Goal: Entertainment & Leisure: Browse casually

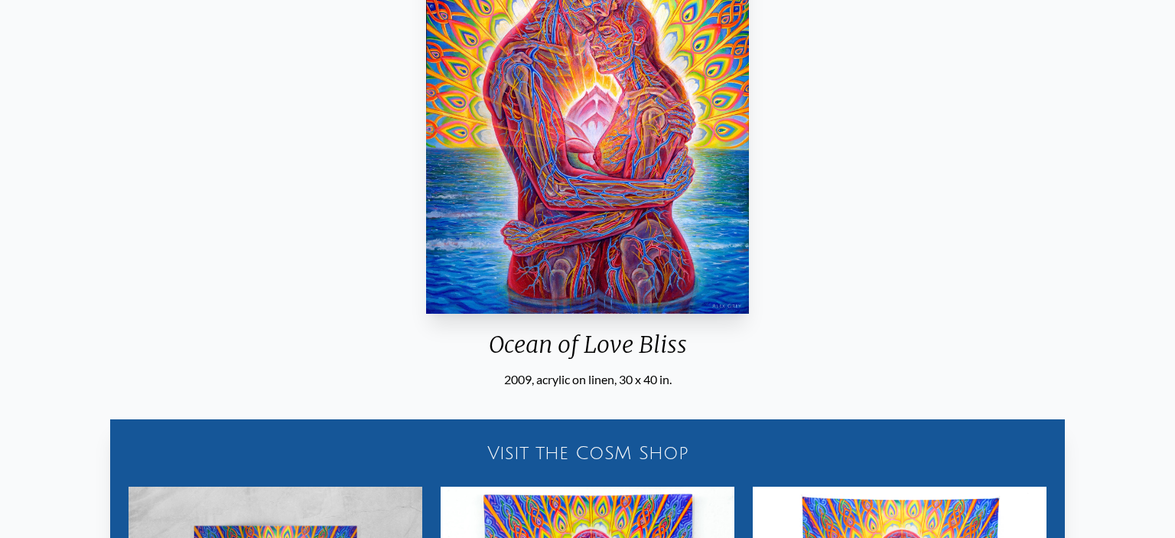
scroll to position [268, 0]
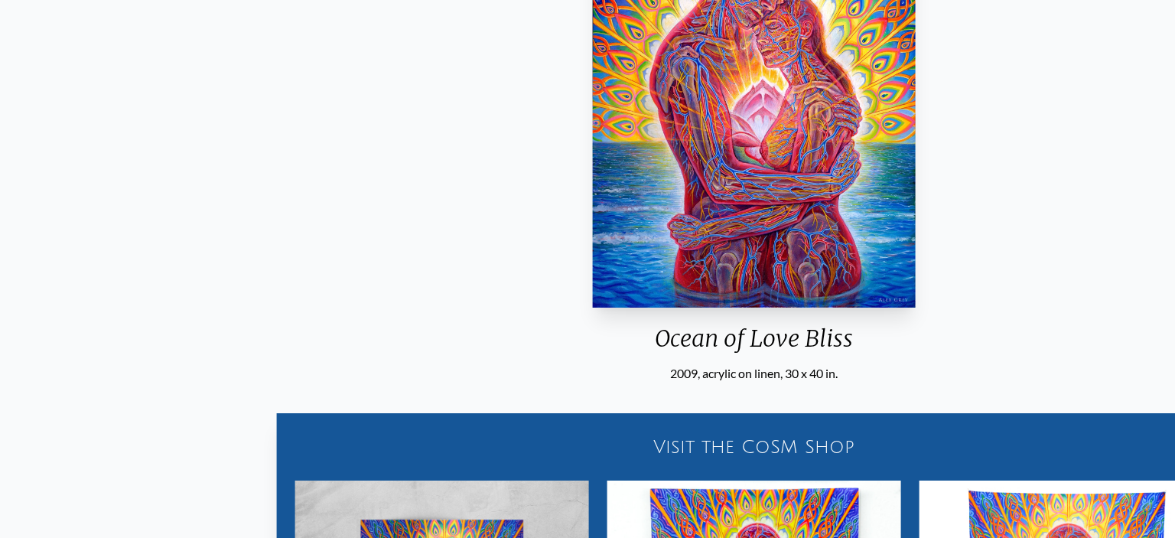
click at [756, 255] on img "9 / 35" at bounding box center [754, 93] width 323 height 430
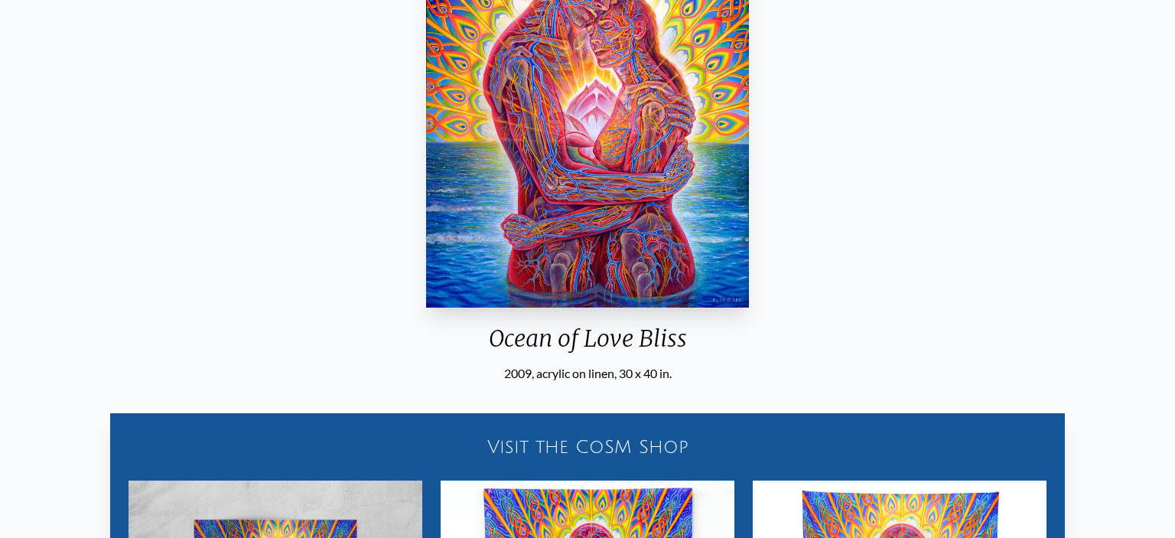
click at [738, 189] on img "9 / 35" at bounding box center [587, 93] width 323 height 430
drag, startPoint x: 673, startPoint y: 175, endPoint x: 831, endPoint y: 200, distance: 159.5
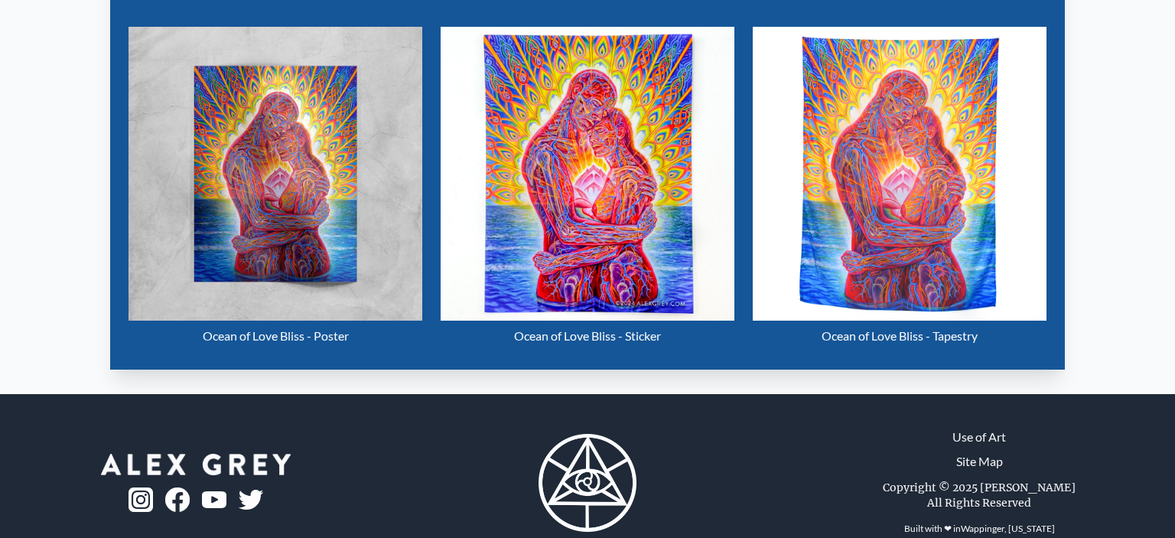
scroll to position [754, 0]
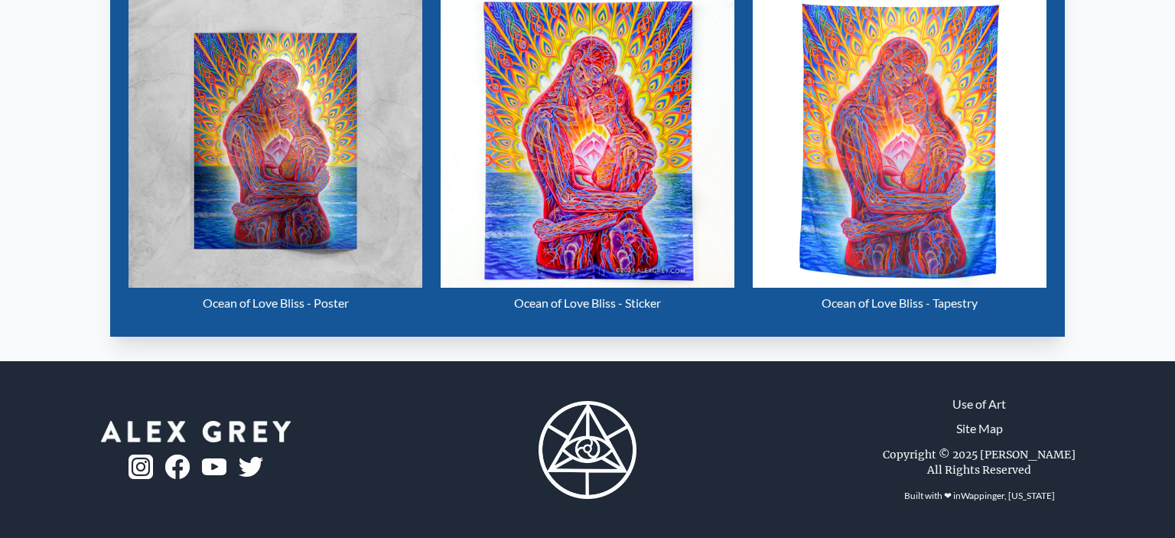
click at [284, 161] on img "9 / 35" at bounding box center [275, 141] width 294 height 294
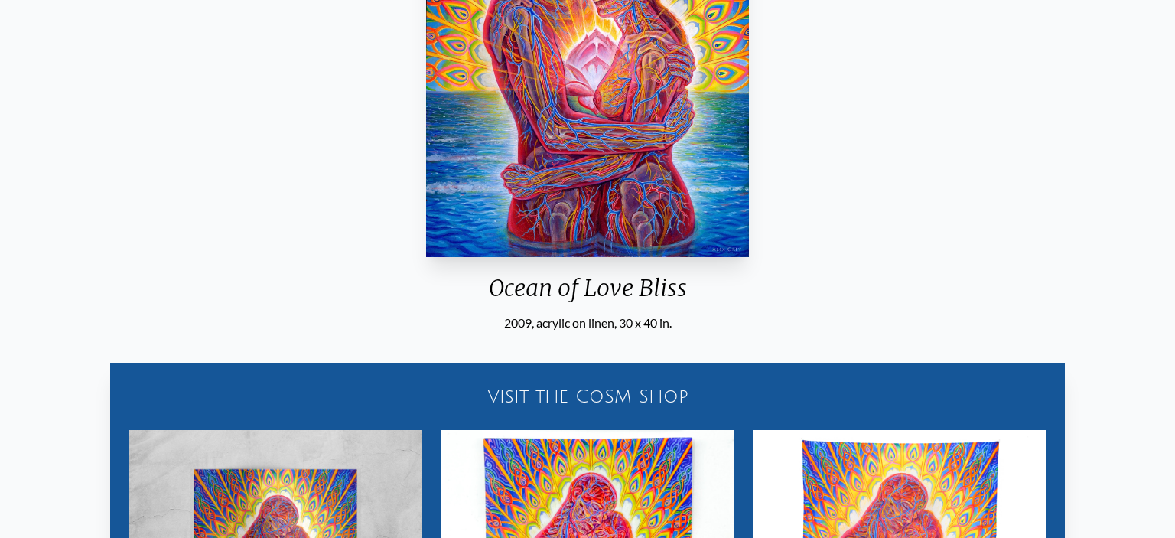
scroll to position [0, 0]
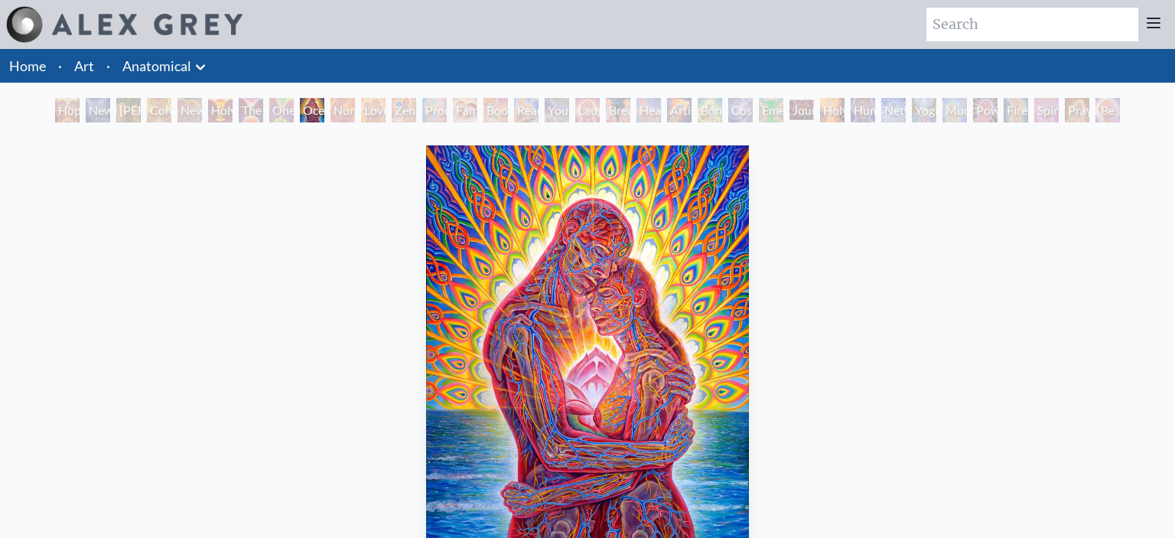
click at [60, 112] on div "Hope" at bounding box center [67, 110] width 24 height 24
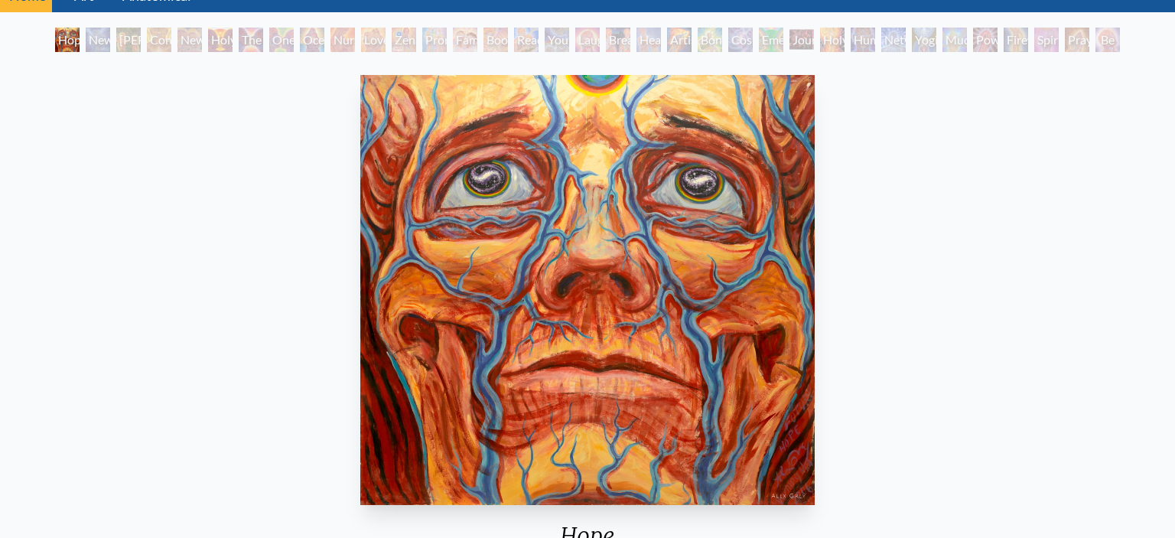
scroll to position [64, 0]
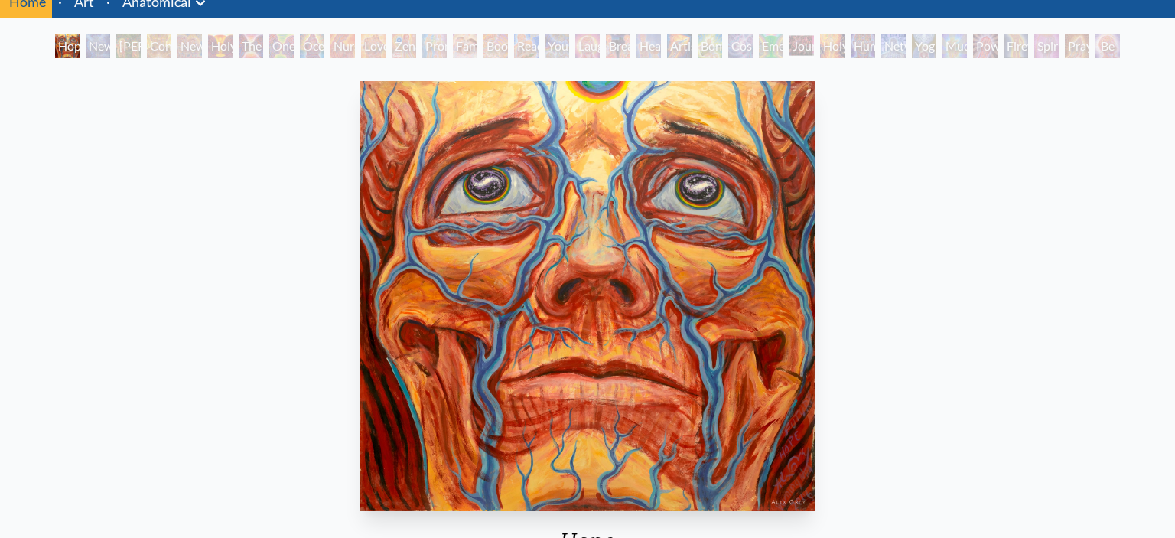
click at [98, 54] on div "New Man [DEMOGRAPHIC_DATA]: [DEMOGRAPHIC_DATA] Mind" at bounding box center [98, 46] width 24 height 24
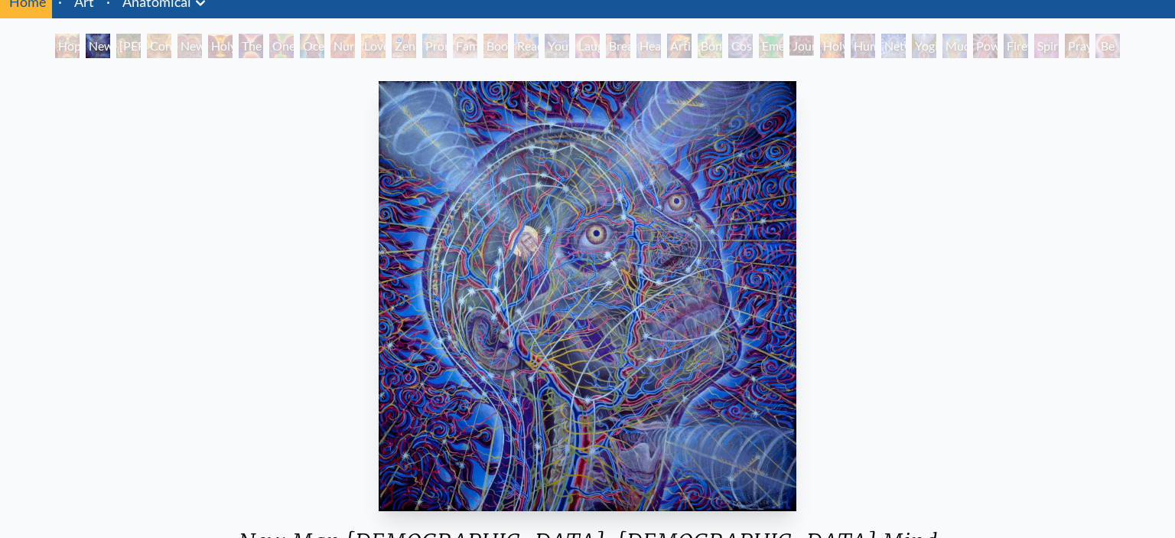
click at [116, 45] on div "[PERSON_NAME] & Eve" at bounding box center [128, 46] width 24 height 24
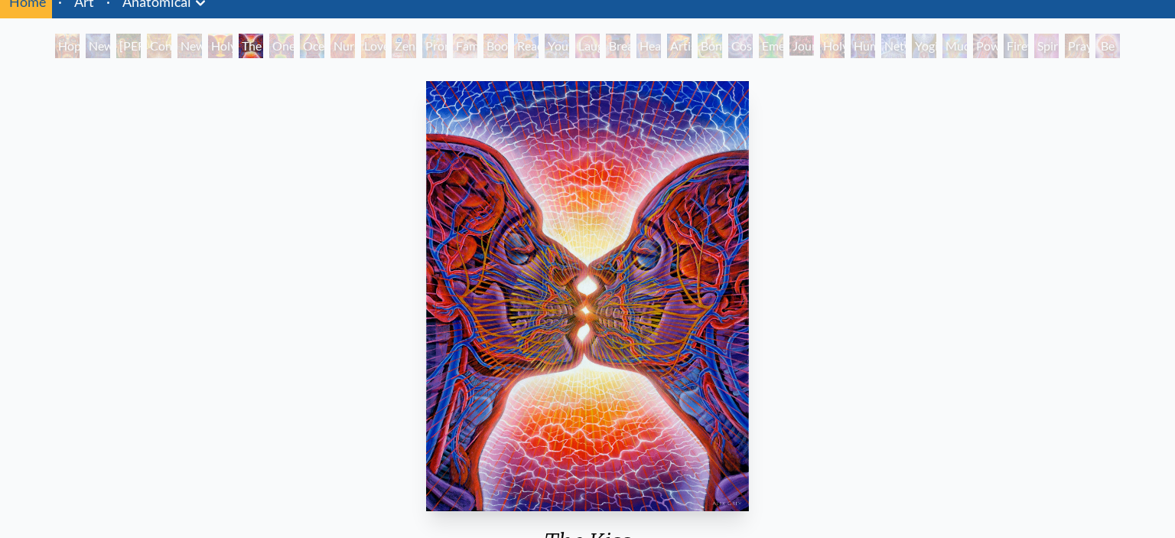
click at [291, 46] on div "One Taste" at bounding box center [281, 46] width 24 height 24
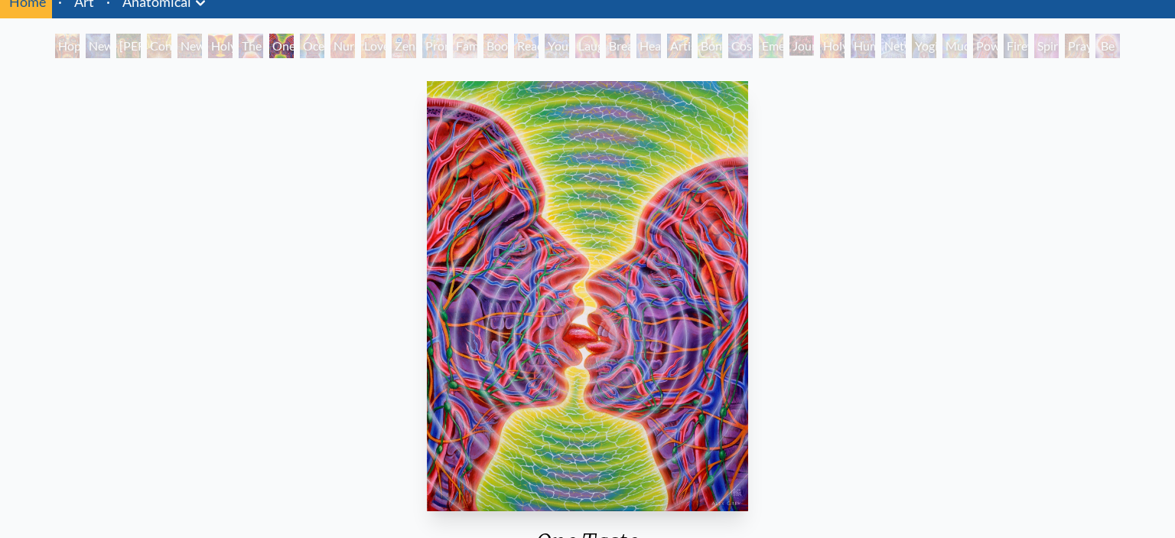
click at [324, 46] on div "Ocean of Love Bliss" at bounding box center [312, 46] width 24 height 24
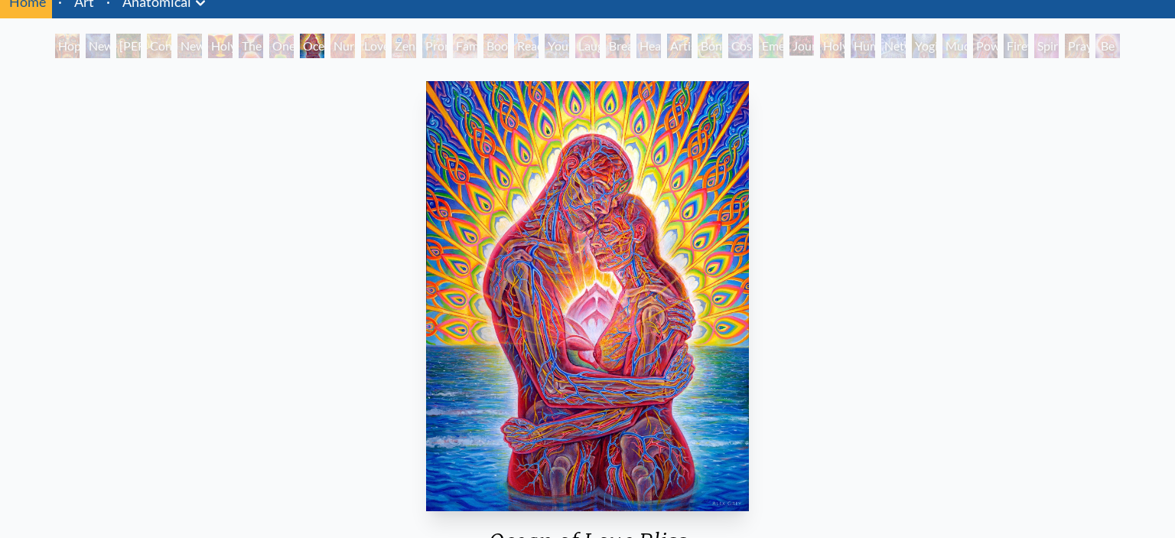
click at [338, 40] on div "Nursing" at bounding box center [342, 46] width 24 height 24
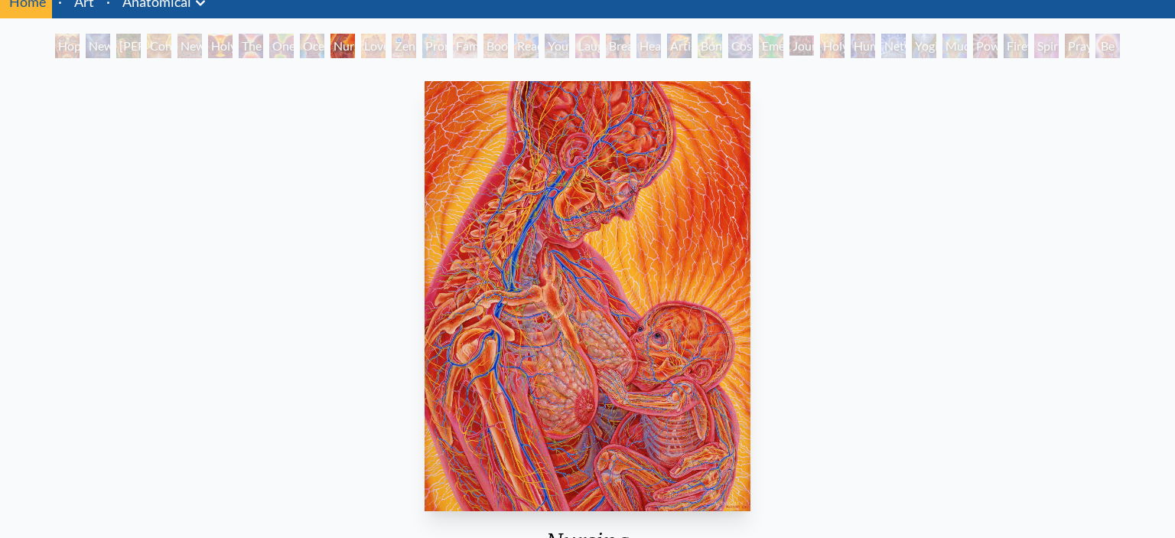
click at [382, 50] on div "Love Circuit" at bounding box center [373, 46] width 24 height 24
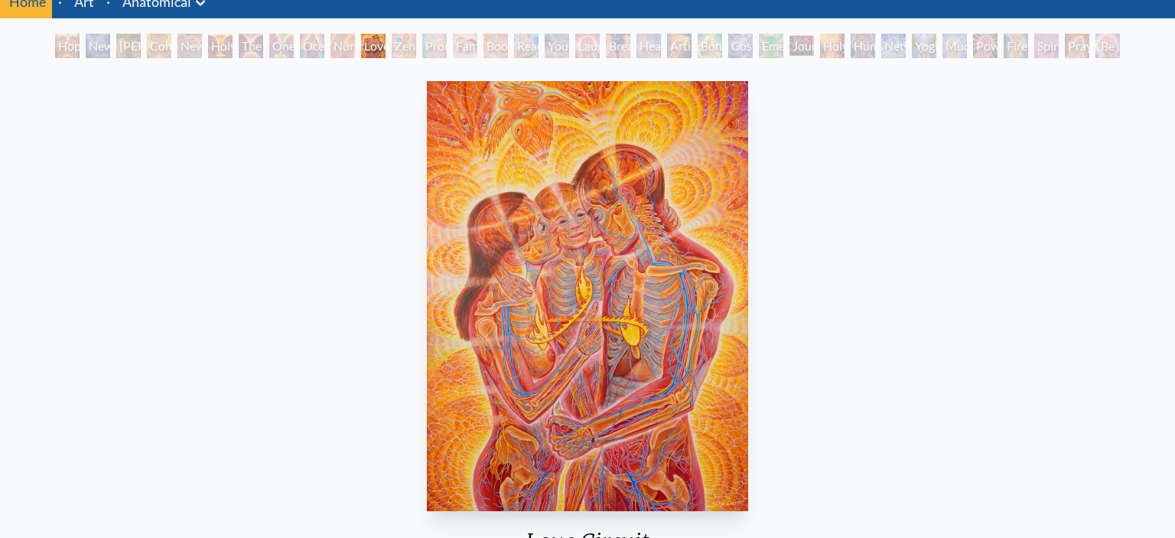
click at [416, 50] on div "Zena Lotus" at bounding box center [404, 46] width 24 height 24
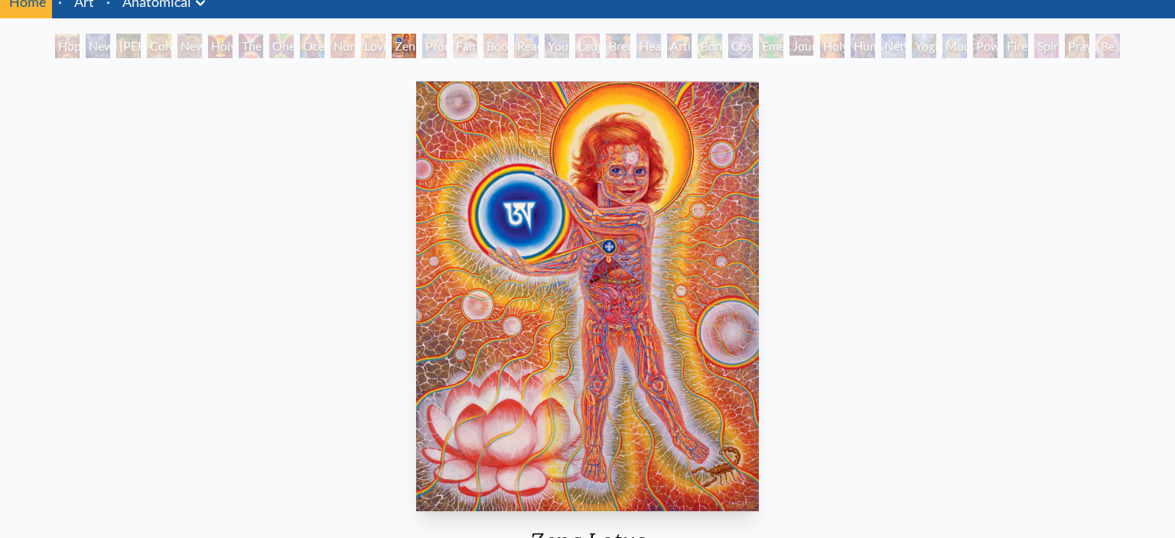
click at [447, 51] on div "Promise" at bounding box center [434, 46] width 24 height 24
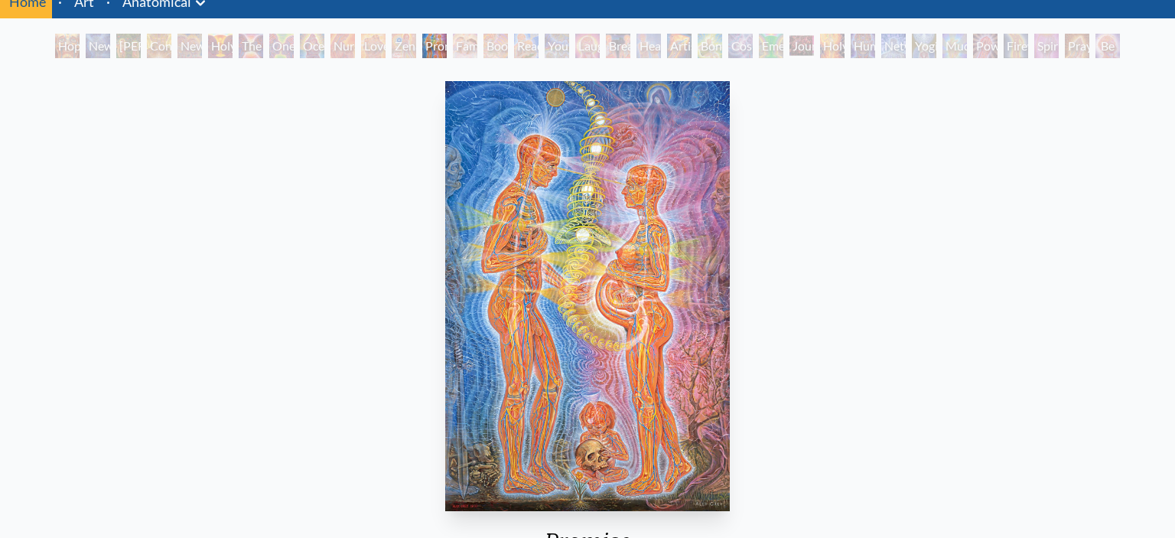
click at [463, 43] on div "Family" at bounding box center [465, 46] width 24 height 24
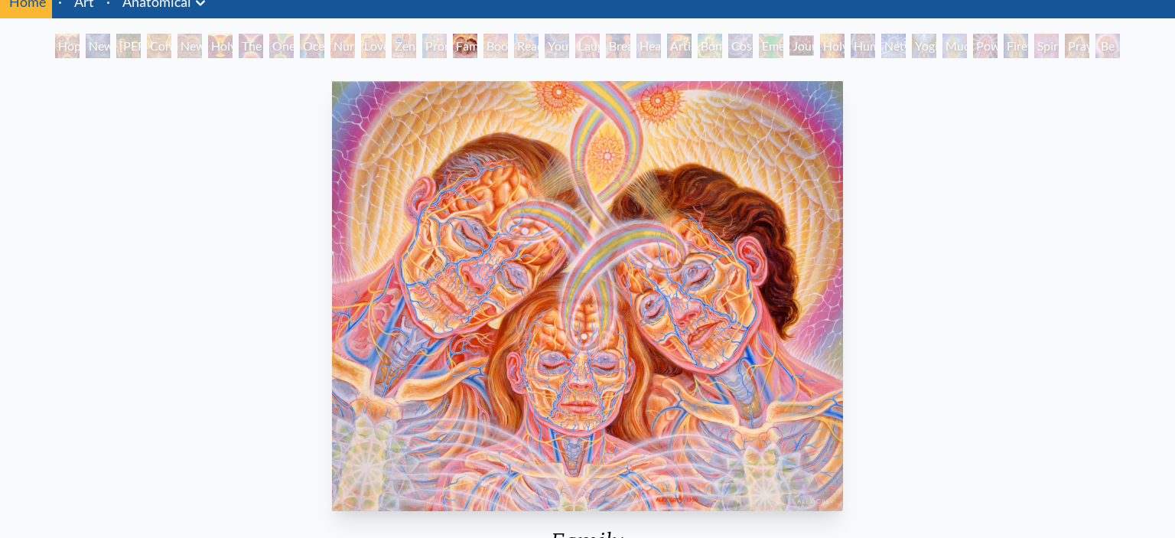
click at [508, 43] on div "Boo-boo" at bounding box center [495, 46] width 24 height 24
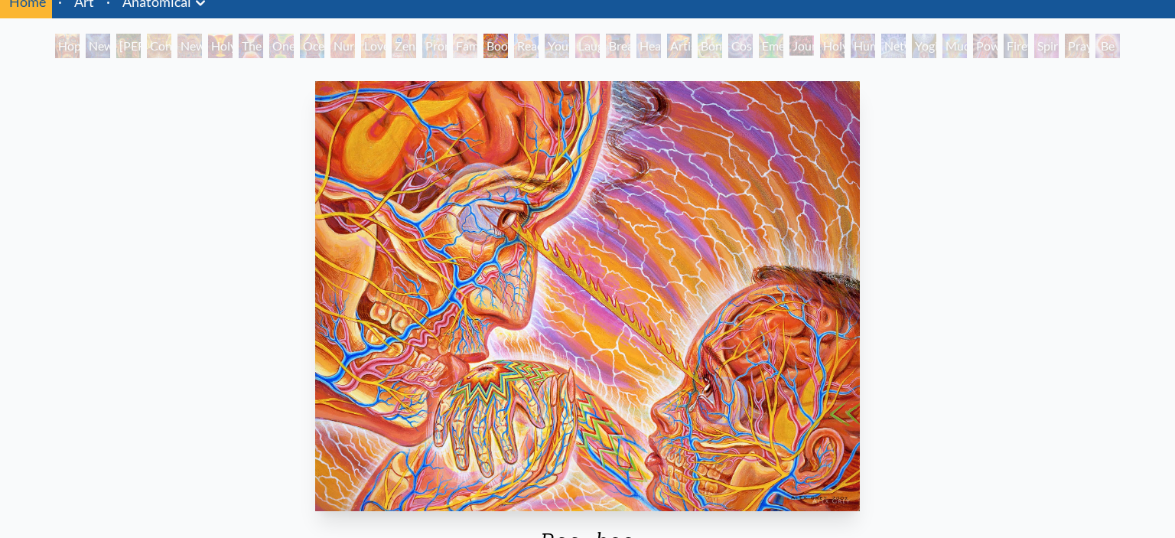
click at [538, 41] on div "Reading" at bounding box center [526, 46] width 24 height 24
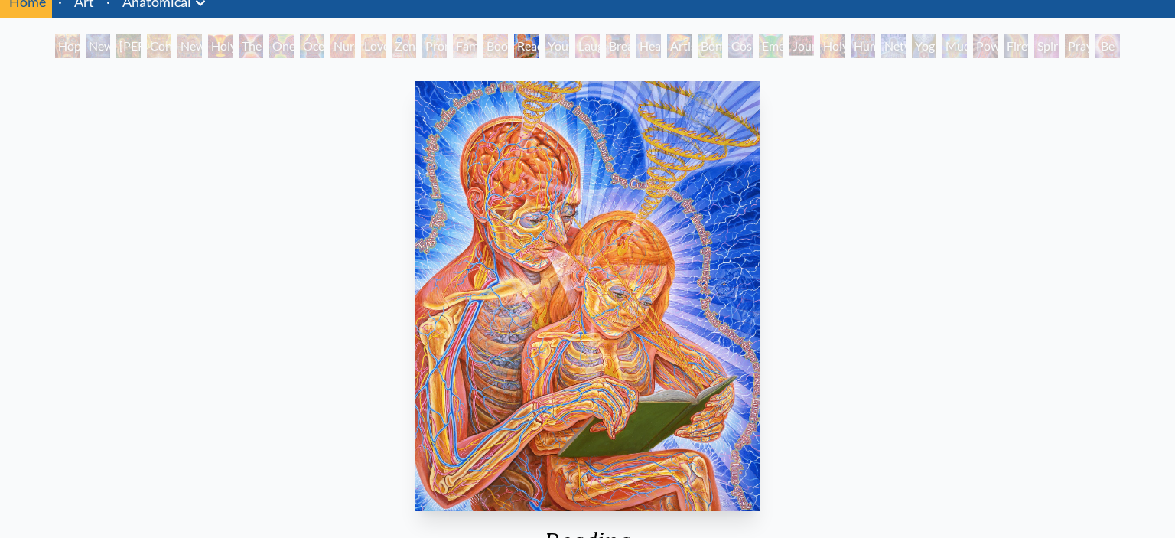
click at [564, 44] on div "Young & Old" at bounding box center [556, 46] width 24 height 24
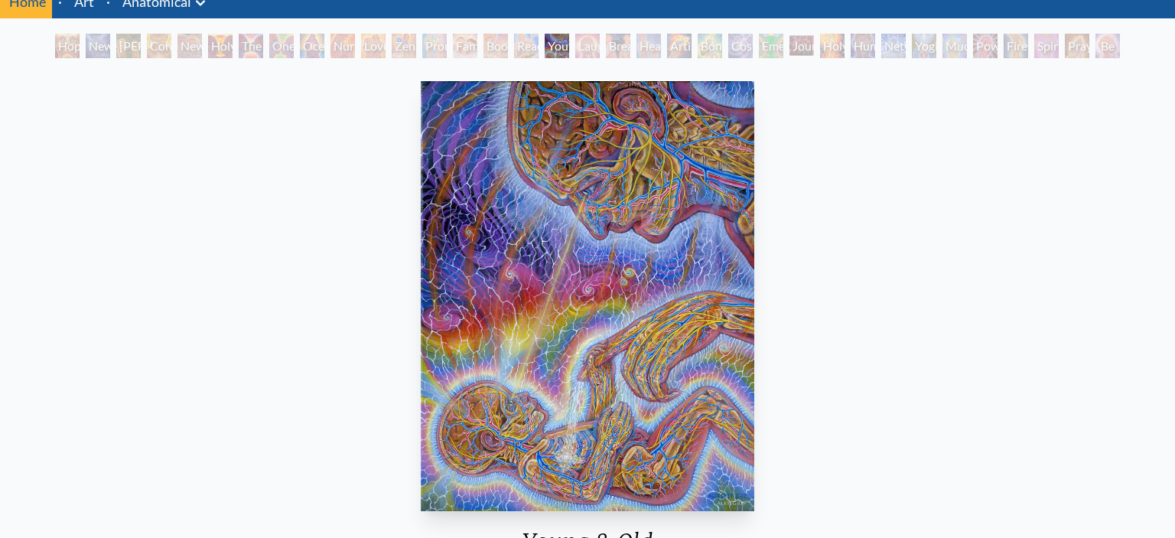
click at [606, 47] on div "Breathing" at bounding box center [618, 46] width 24 height 24
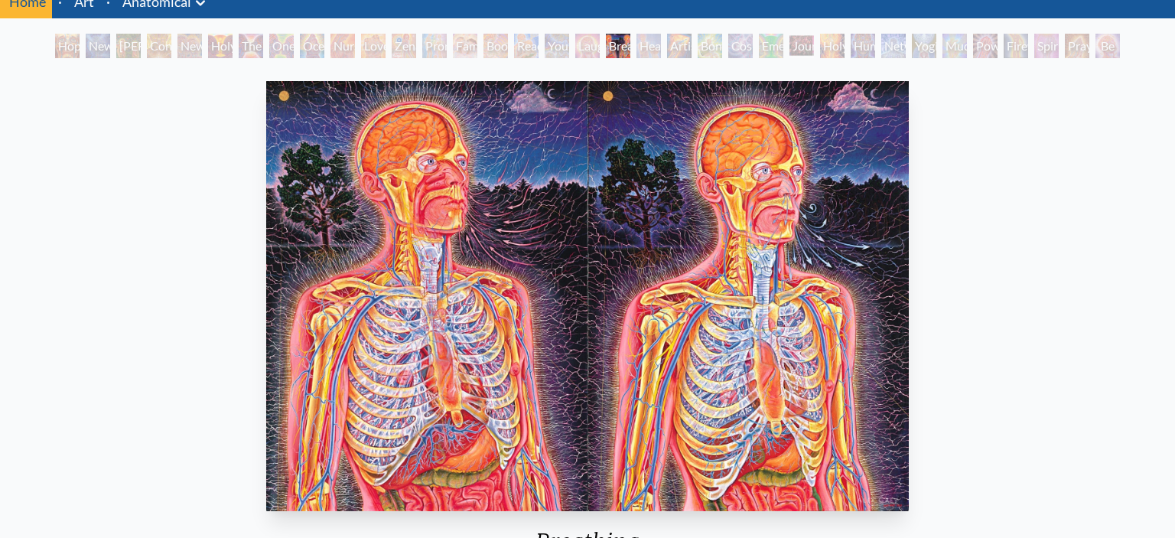
click at [575, 41] on div "Laughing Man" at bounding box center [587, 46] width 24 height 24
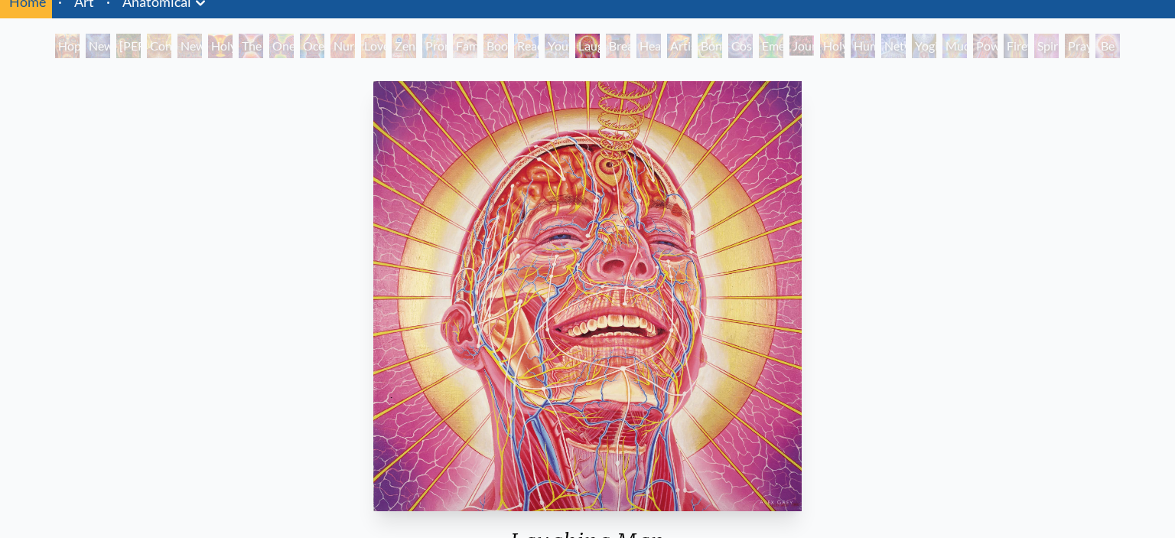
click at [681, 45] on div "Artist's Hand" at bounding box center [679, 46] width 24 height 24
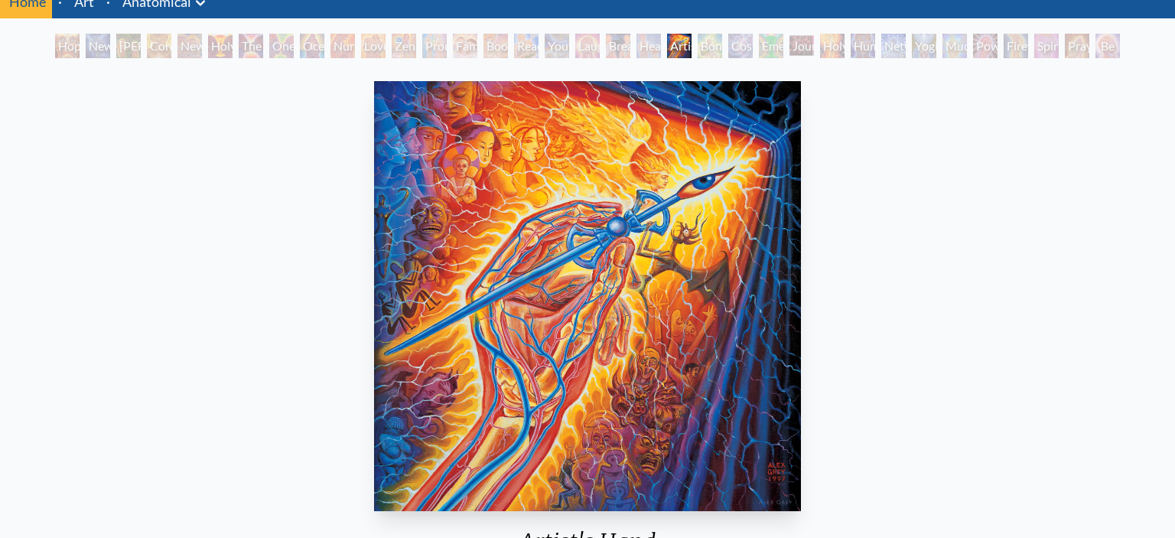
click at [733, 44] on div "Cosmic Lovers" at bounding box center [740, 46] width 24 height 24
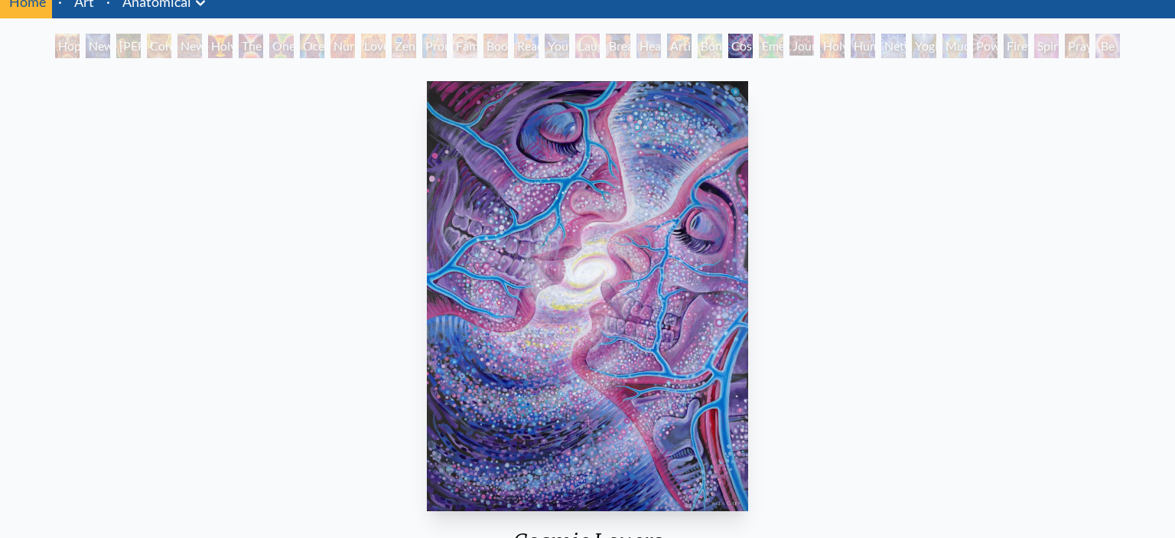
click at [682, 45] on div "Artist's Hand" at bounding box center [679, 46] width 24 height 24
